Goal: Entertainment & Leisure: Browse casually

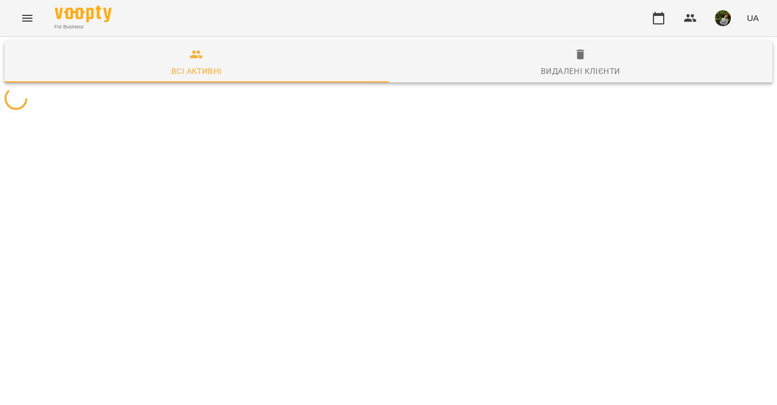
click at [25, 14] on icon "Menu" at bounding box center [28, 18] width 14 height 14
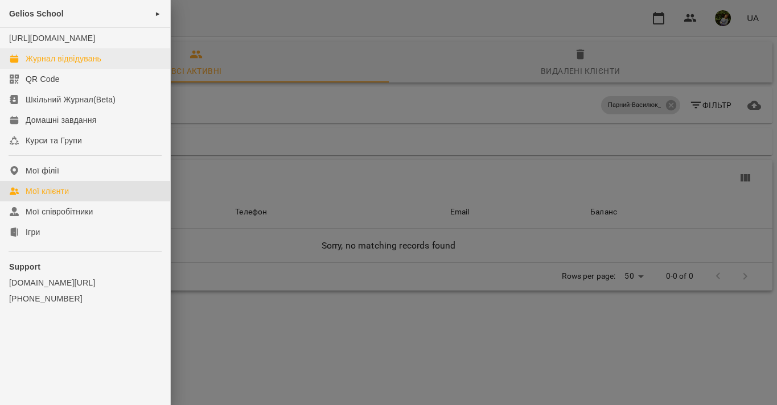
click at [62, 64] on div "Журнал відвідувань" at bounding box center [64, 58] width 76 height 11
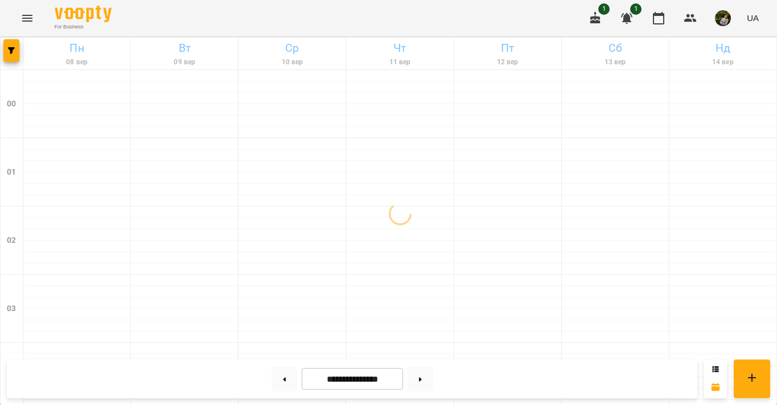
click at [28, 23] on icon "Menu" at bounding box center [28, 18] width 14 height 14
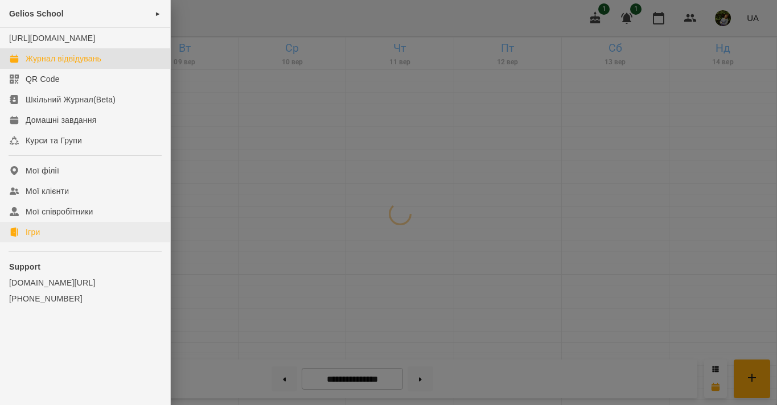
click at [38, 238] on div "Ігри" at bounding box center [33, 232] width 14 height 11
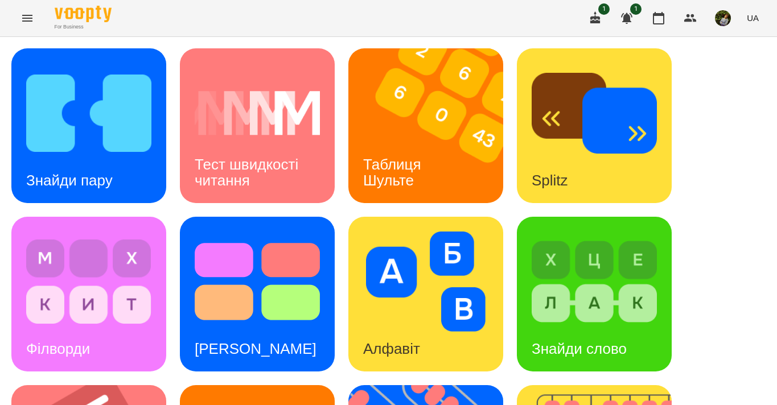
click at [21, 21] on icon "Menu" at bounding box center [28, 18] width 14 height 14
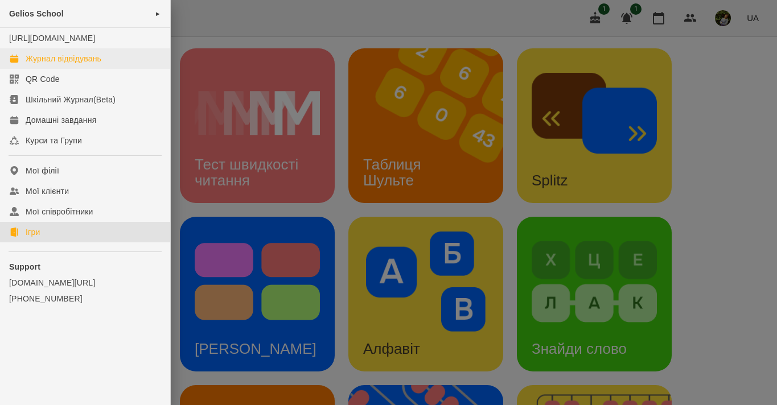
click at [64, 64] on div "Журнал відвідувань" at bounding box center [64, 58] width 76 height 11
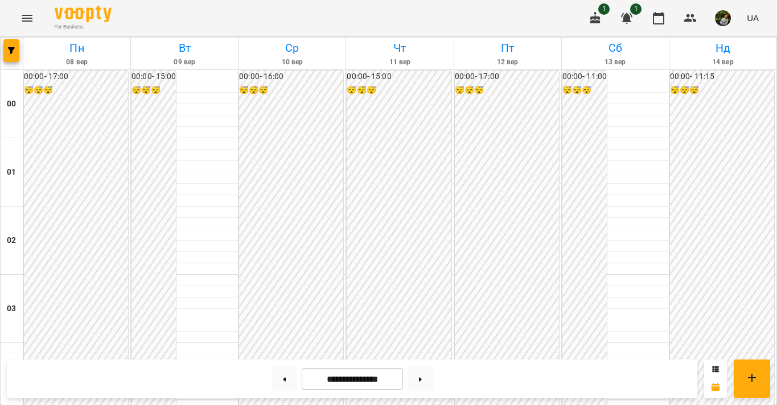
scroll to position [1173, 0]
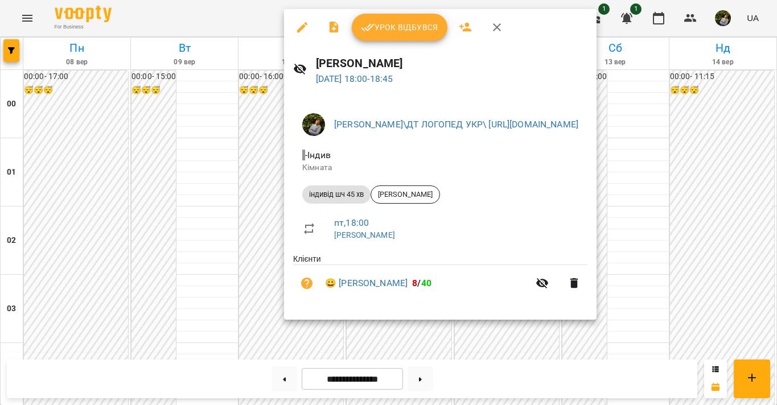
click at [197, 251] on div at bounding box center [388, 202] width 777 height 405
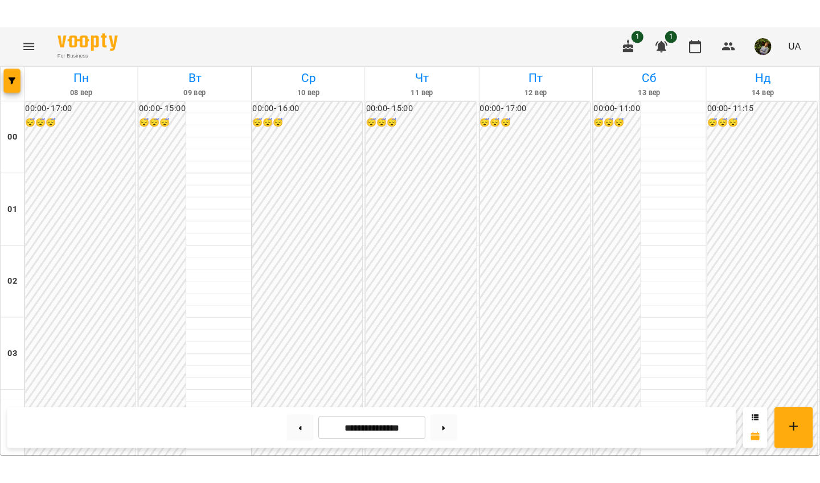
scroll to position [985, 0]
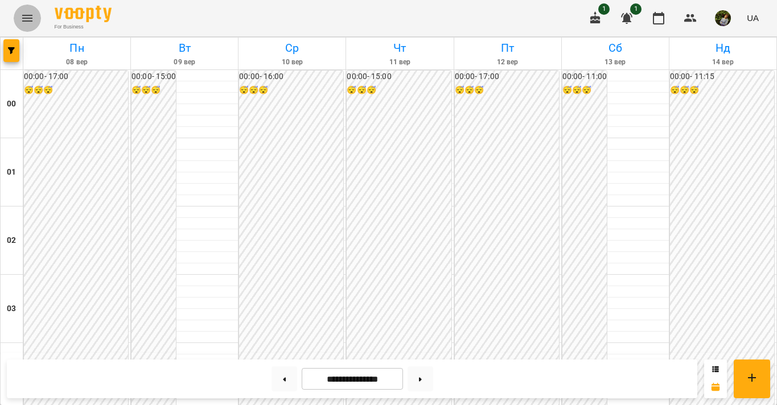
click at [34, 16] on button "Menu" at bounding box center [27, 18] width 27 height 27
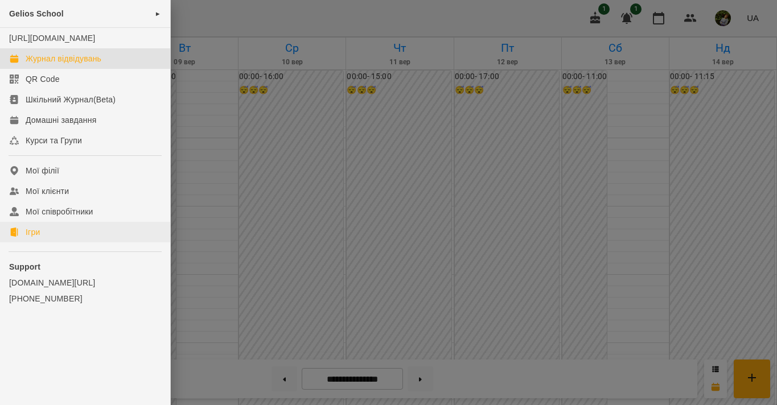
click at [43, 243] on link "Ігри" at bounding box center [85, 232] width 170 height 21
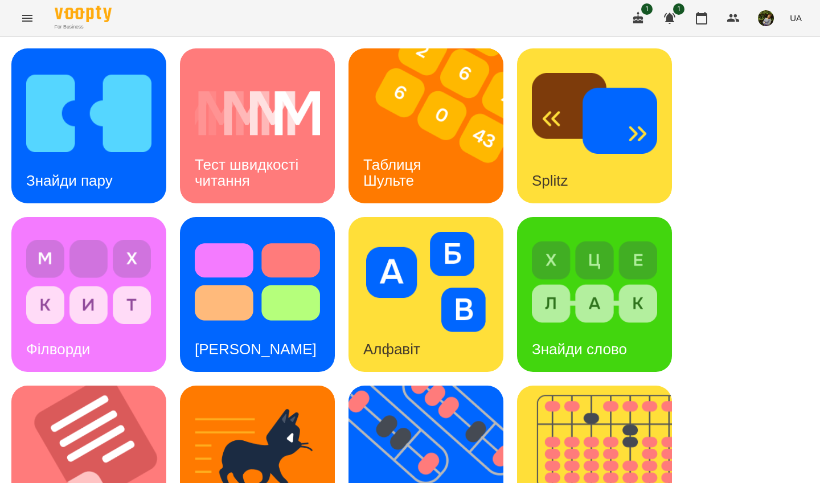
click at [425, 146] on div "Таблиця Шульте" at bounding box center [395, 172] width 92 height 61
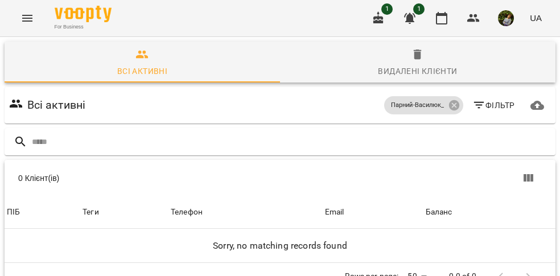
click at [30, 18] on icon "Menu" at bounding box center [27, 18] width 10 height 7
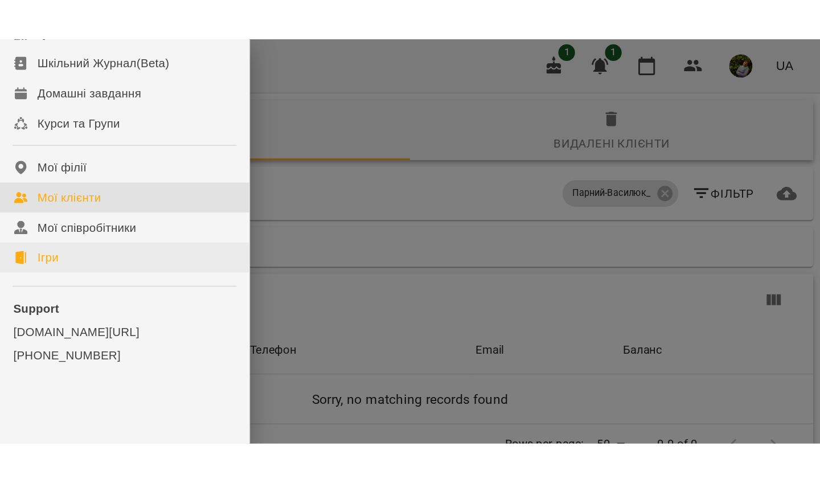
scroll to position [95, 0]
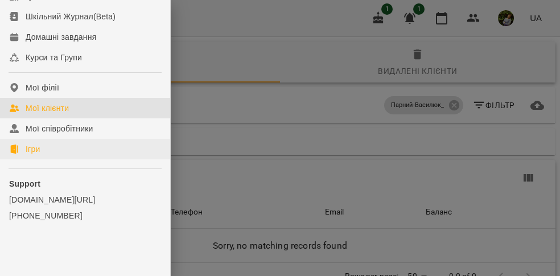
click at [35, 149] on div "Ігри" at bounding box center [33, 149] width 14 height 11
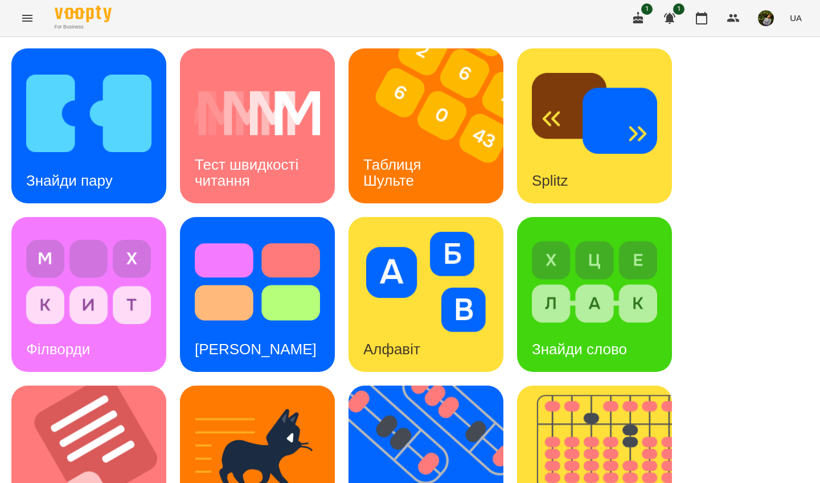
scroll to position [392, 0]
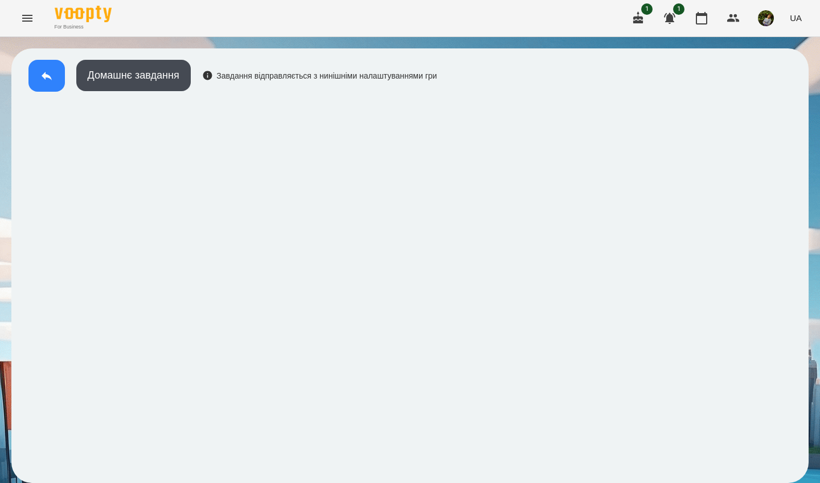
click at [58, 76] on button at bounding box center [46, 76] width 36 height 32
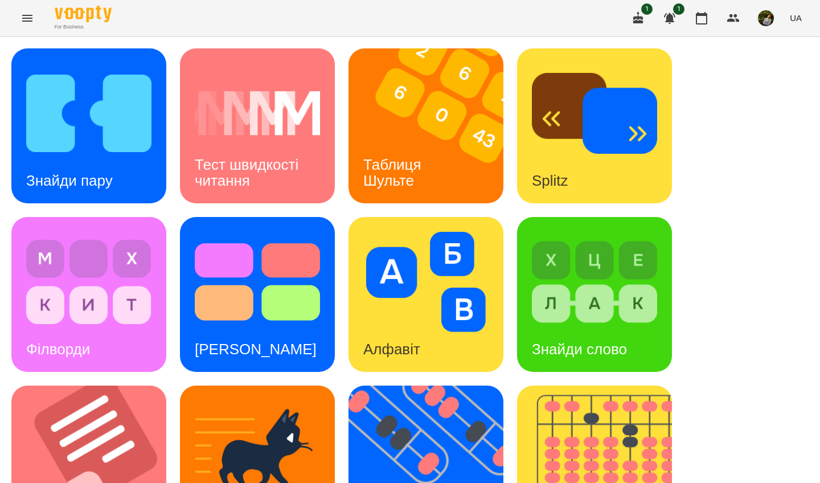
scroll to position [407, 0]
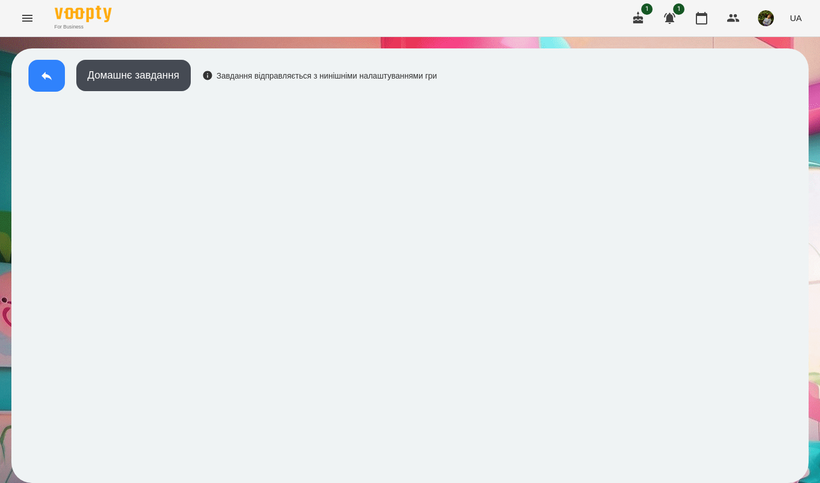
click at [51, 81] on icon at bounding box center [47, 76] width 14 height 14
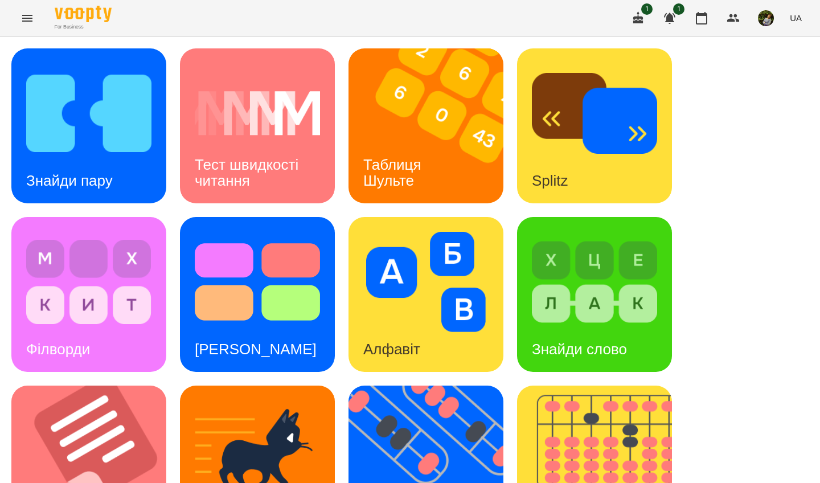
scroll to position [406, 0]
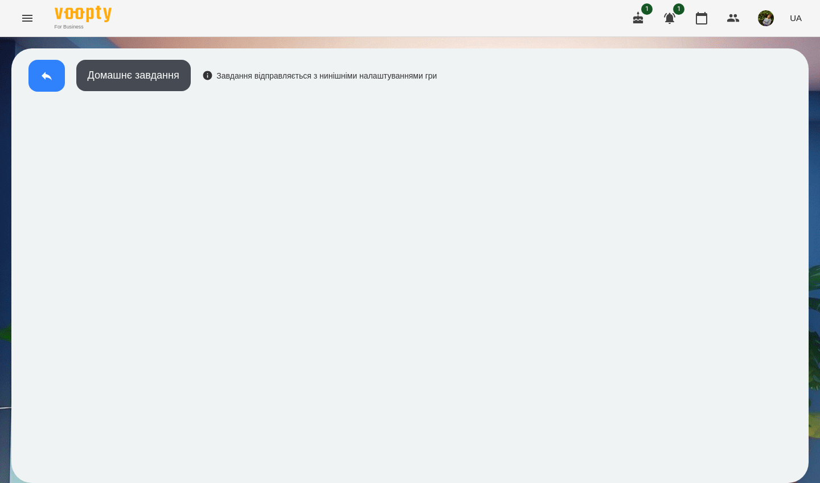
click at [44, 81] on icon at bounding box center [47, 76] width 14 height 14
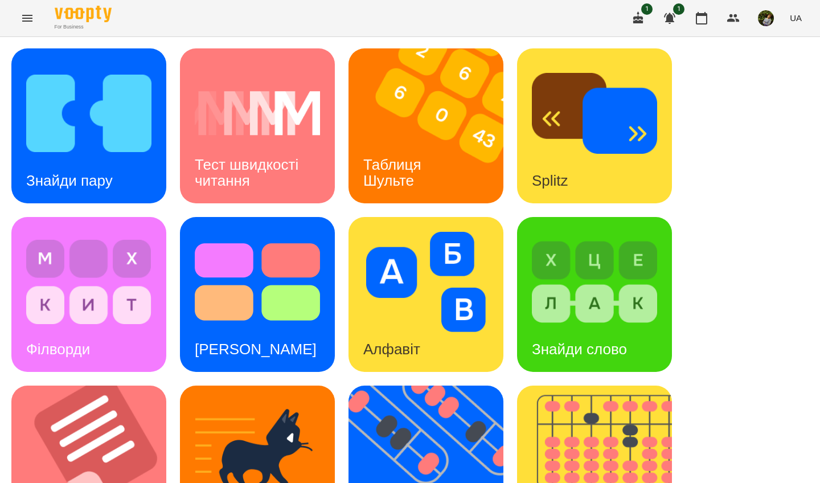
scroll to position [250, 0]
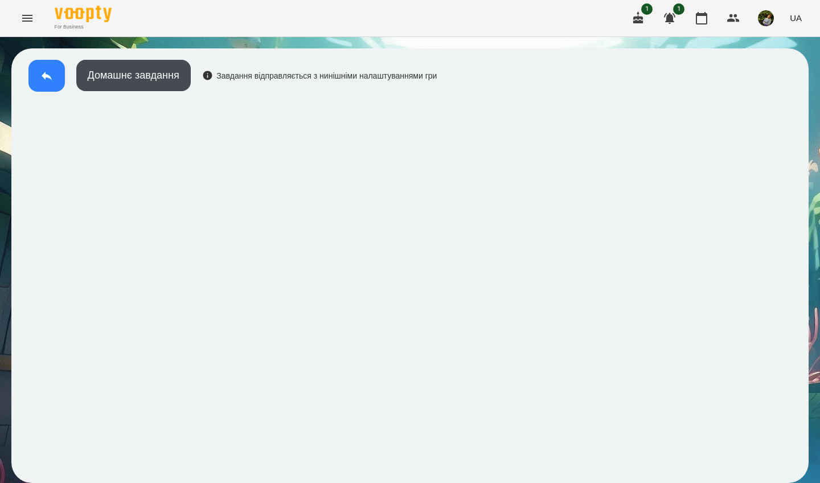
click at [50, 76] on icon at bounding box center [47, 76] width 14 height 14
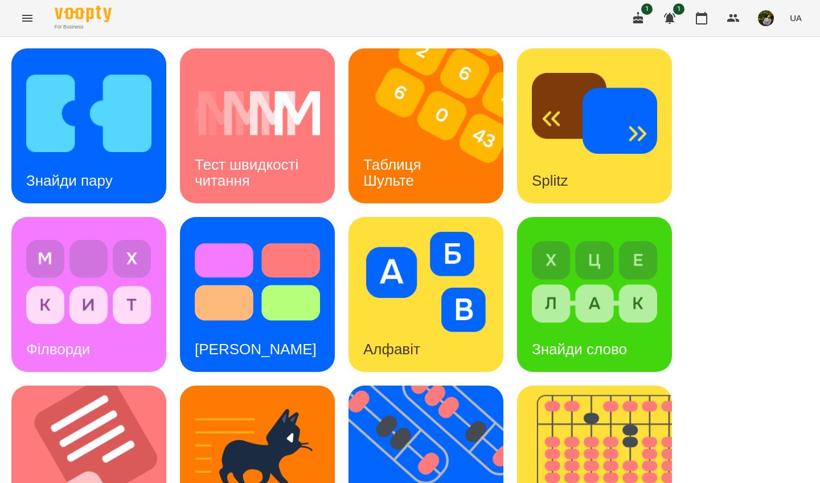
click at [98, 154] on img at bounding box center [88, 113] width 125 height 100
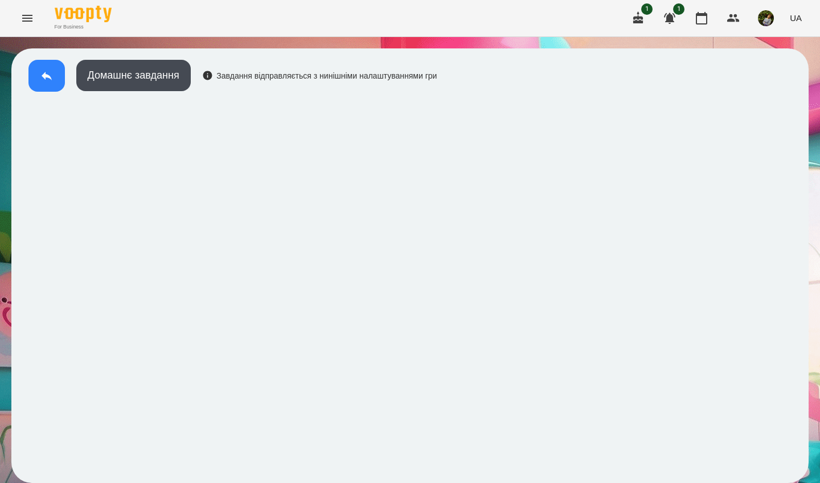
click at [47, 74] on icon at bounding box center [47, 76] width 14 height 14
